Goal: Transaction & Acquisition: Purchase product/service

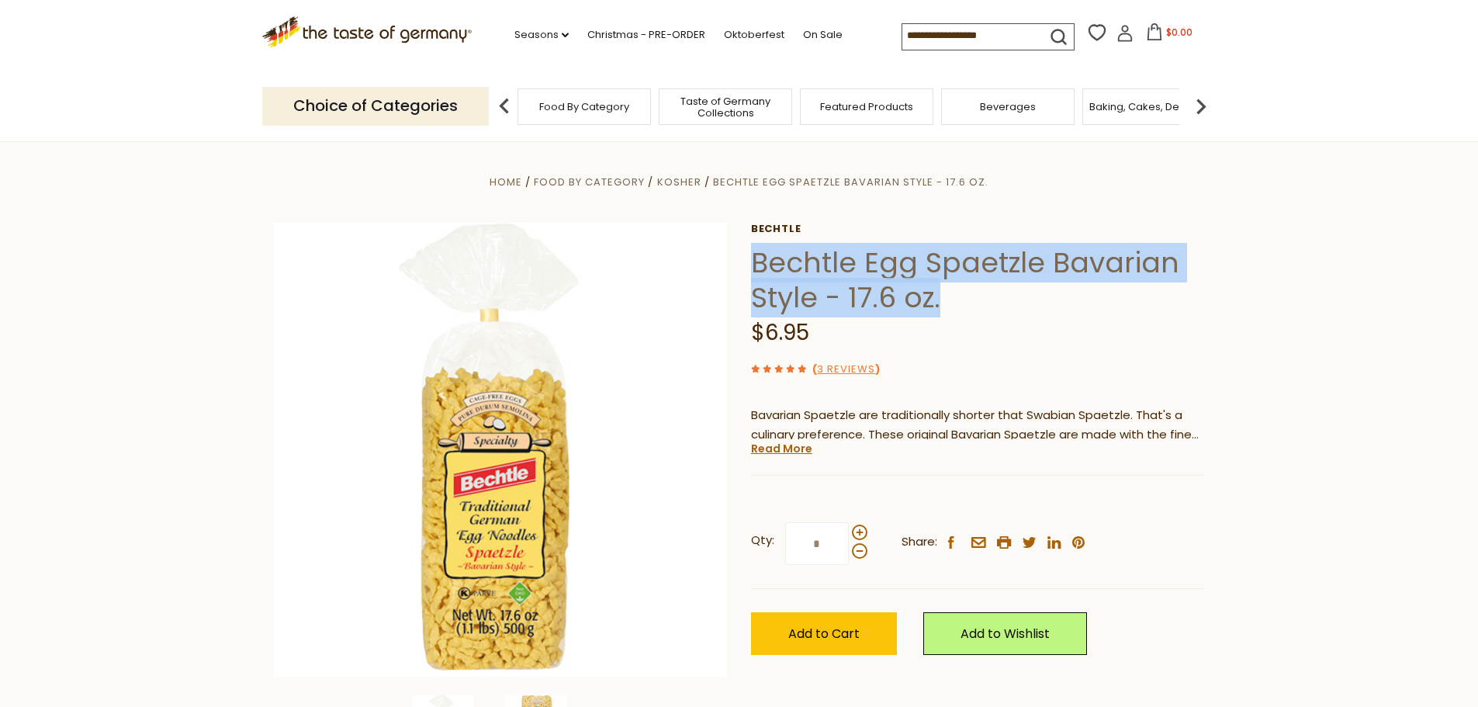
drag, startPoint x: 755, startPoint y: 269, endPoint x: 939, endPoint y: 292, distance: 185.3
click at [939, 292] on h1 "Bechtle Egg Spaetzle Bavarian Style - 17.6 oz." at bounding box center [978, 280] width 454 height 70
copy h1 "Bechtle Egg Spaetzle Bavarian Style - 17.6 oz."
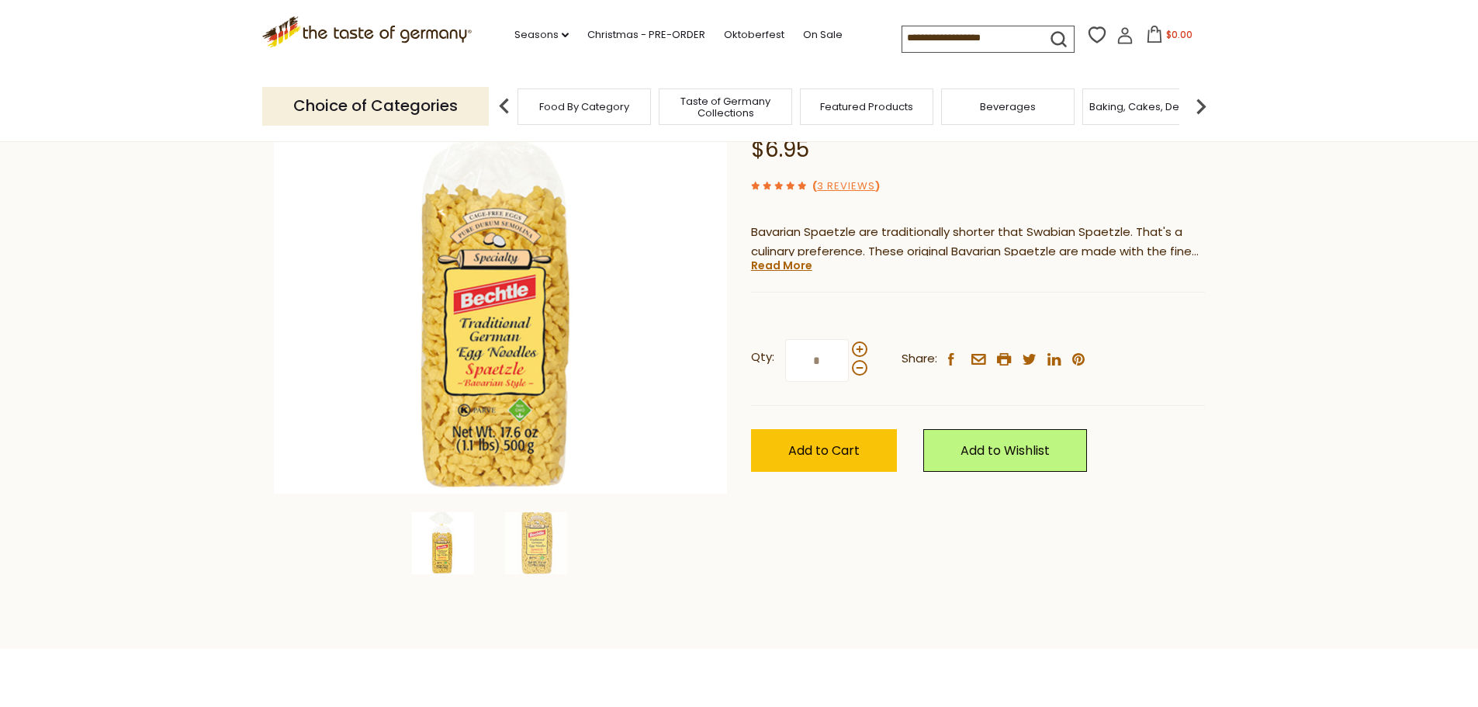
scroll to position [233, 0]
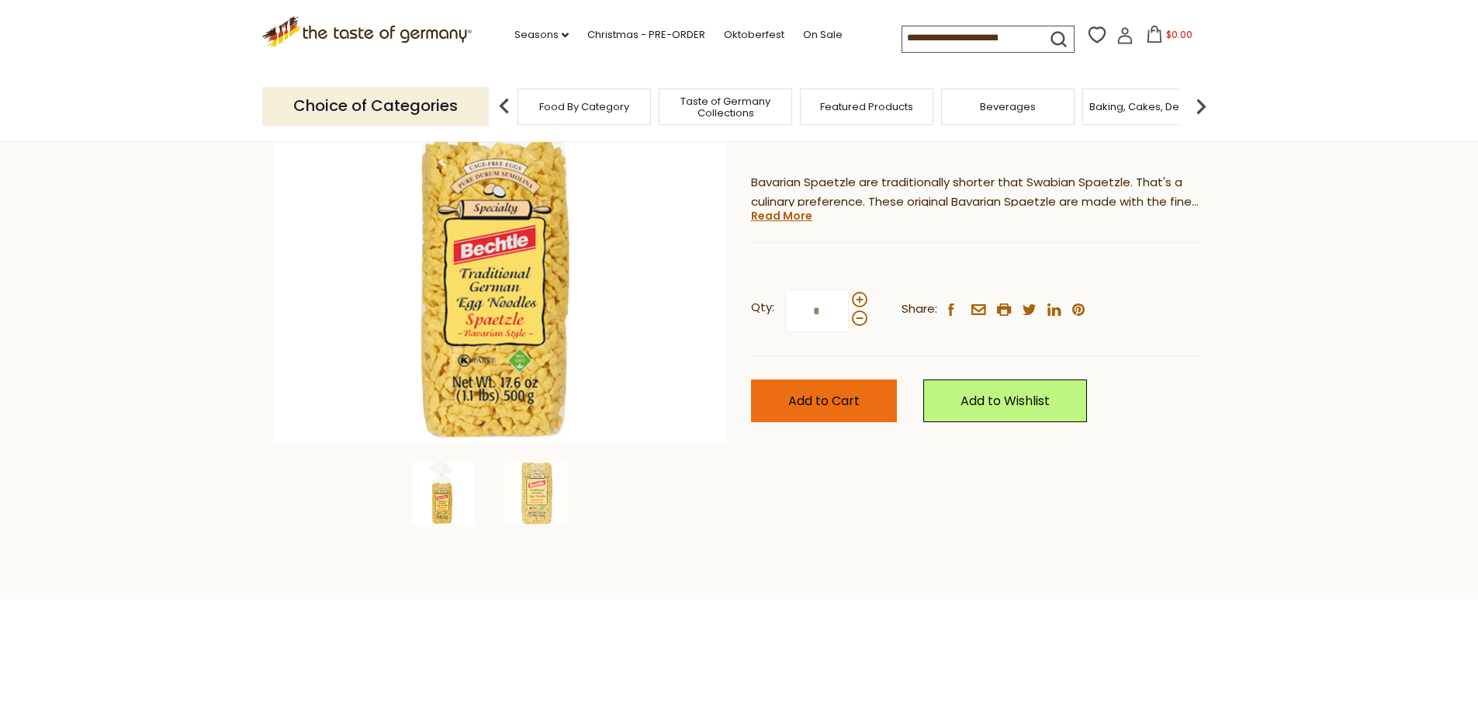
click at [836, 393] on span "Add to Cart" at bounding box center [823, 401] width 71 height 18
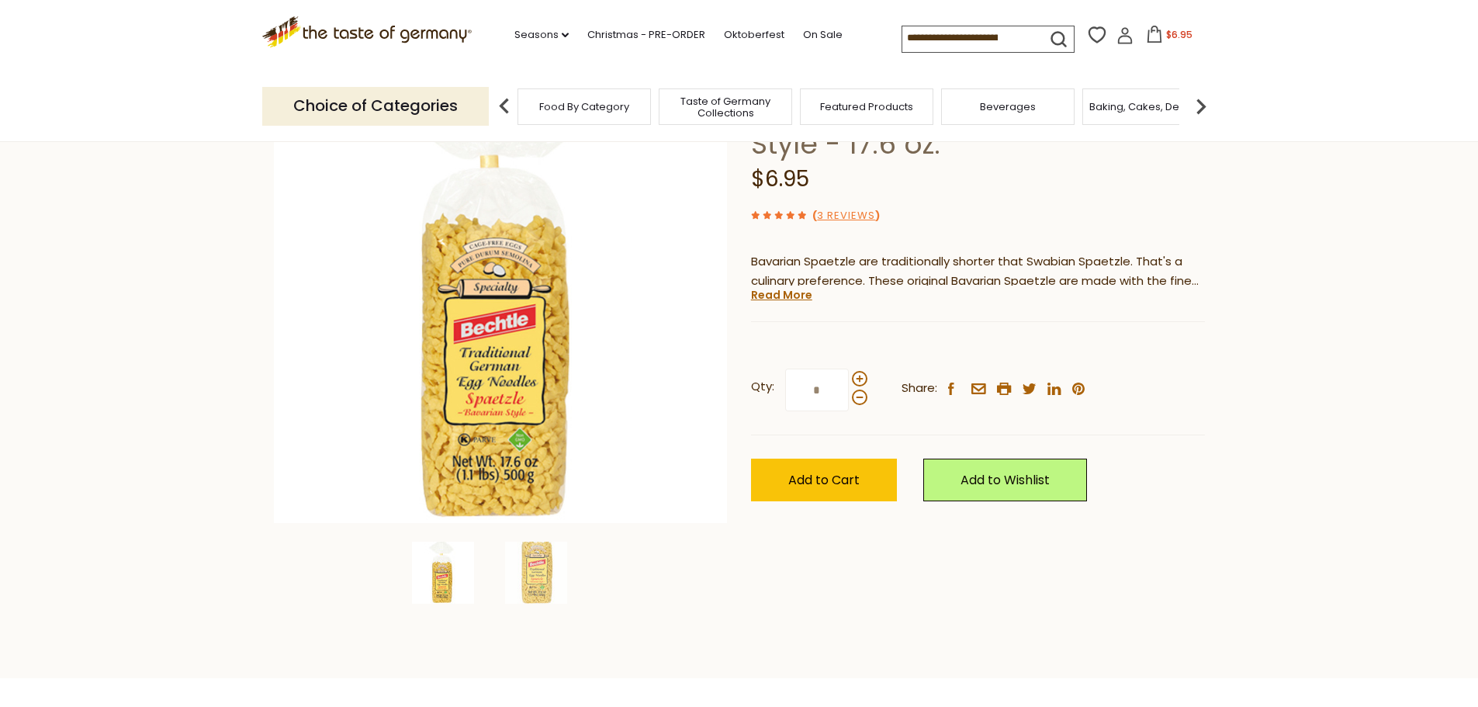
scroll to position [78, 0]
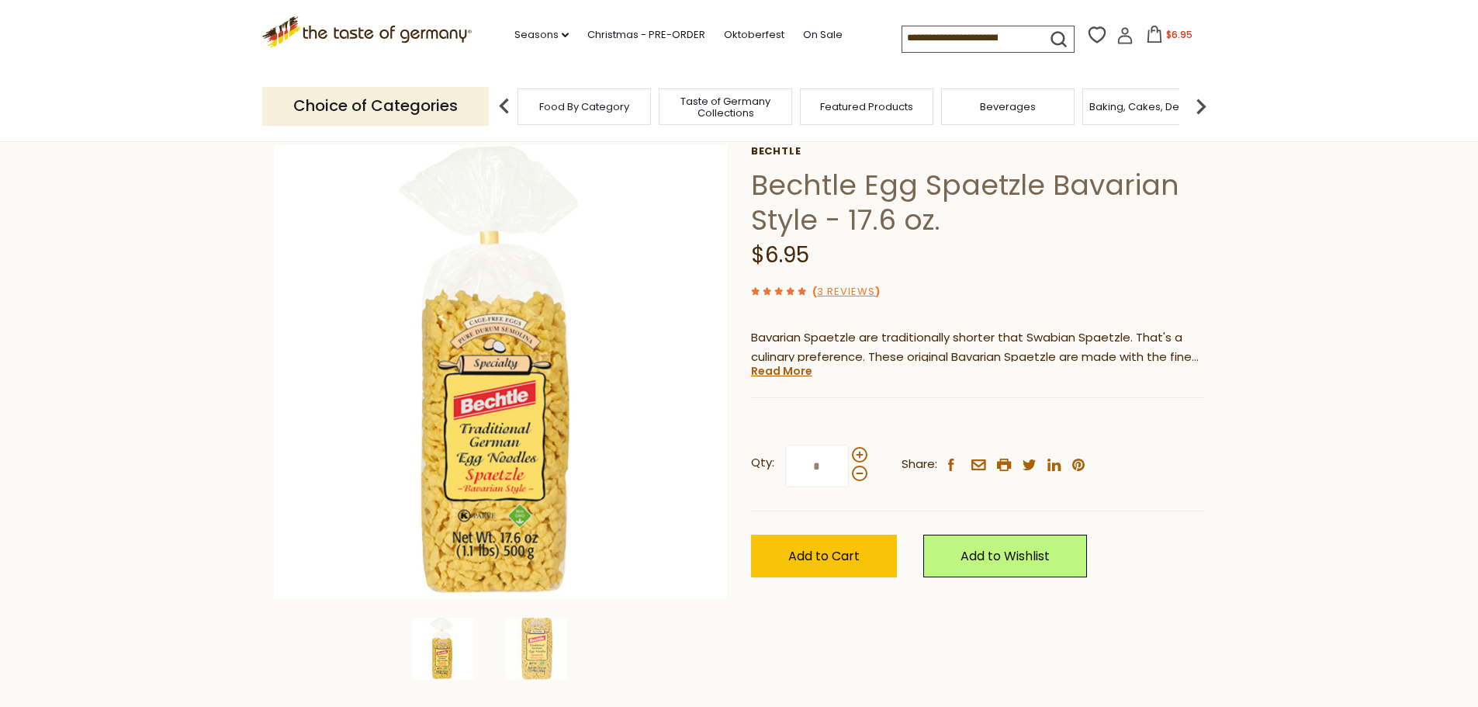
click at [1149, 36] on icon at bounding box center [1154, 34] width 17 height 17
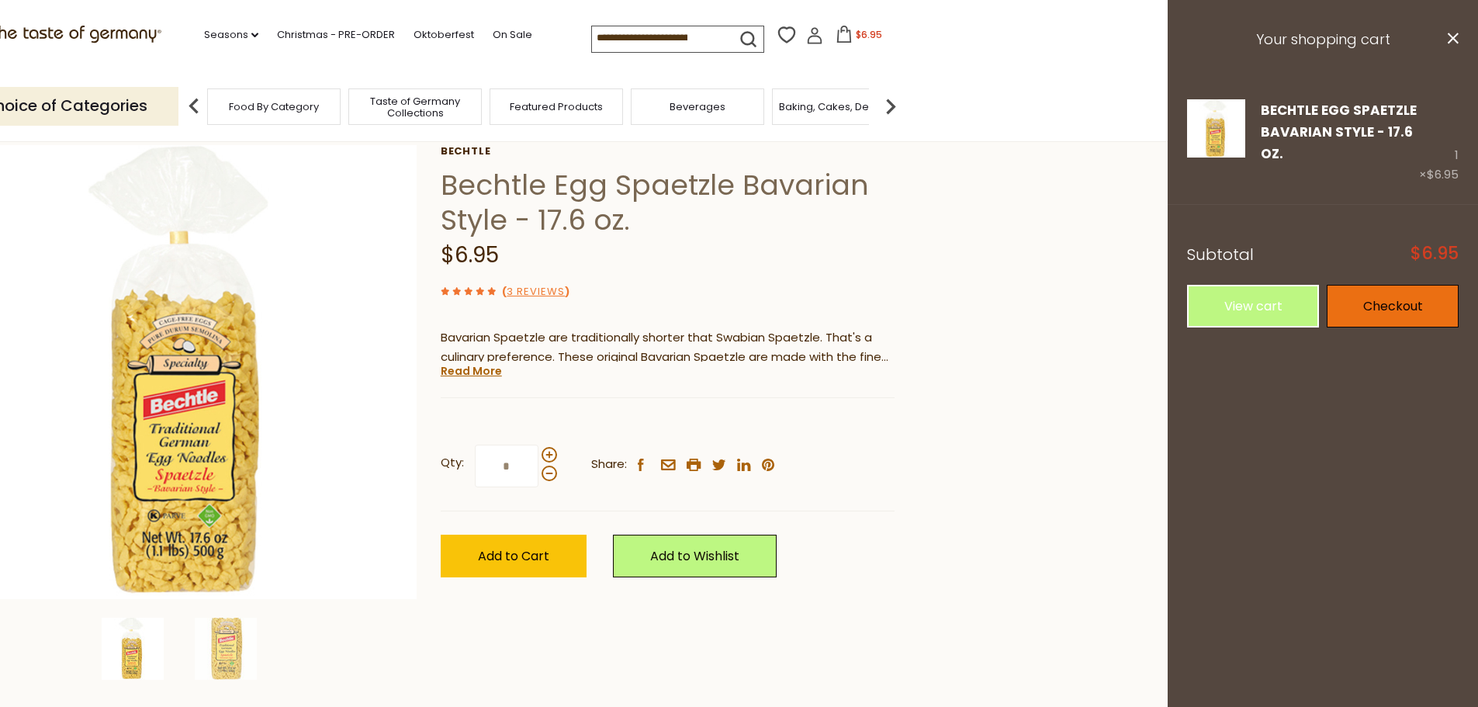
click at [1387, 311] on link "Checkout" at bounding box center [1393, 306] width 132 height 43
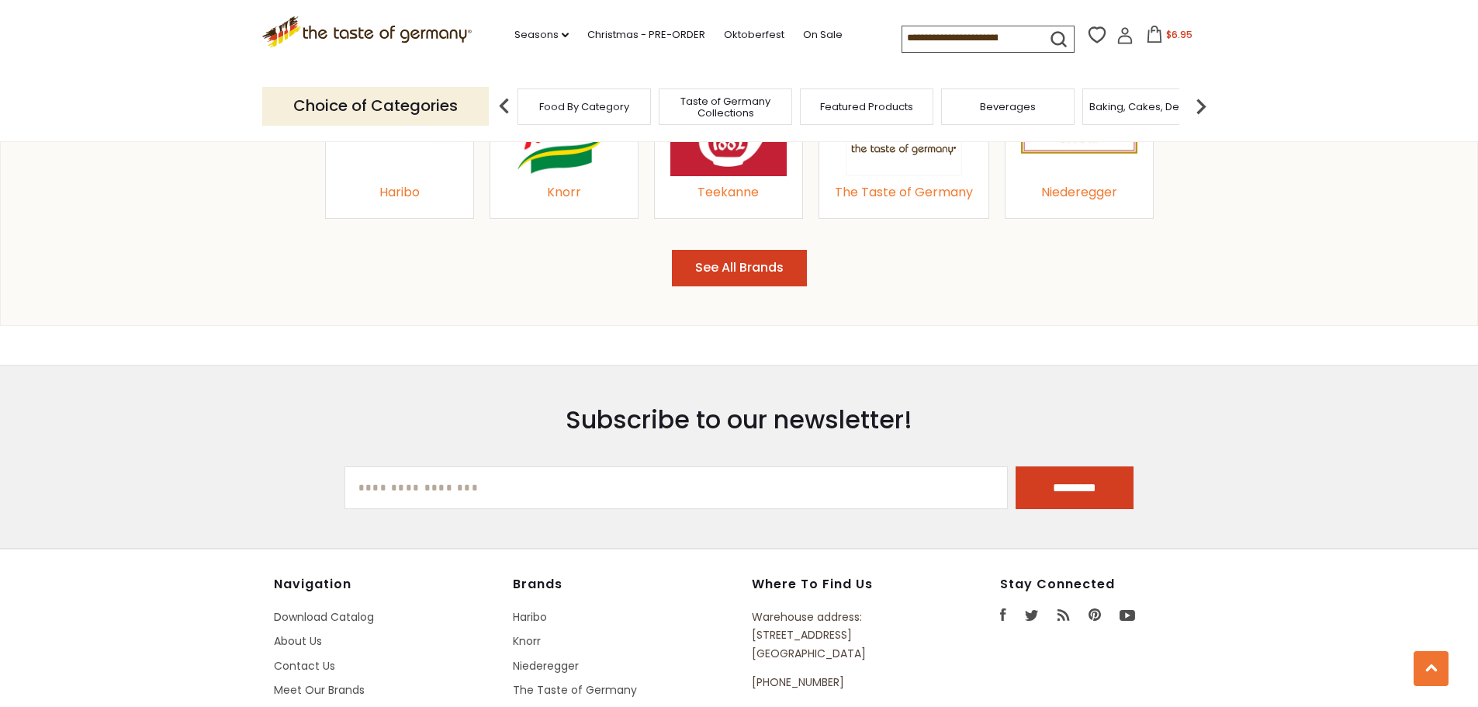
scroll to position [1805, 0]
